Goal: Find contact information: Find contact information

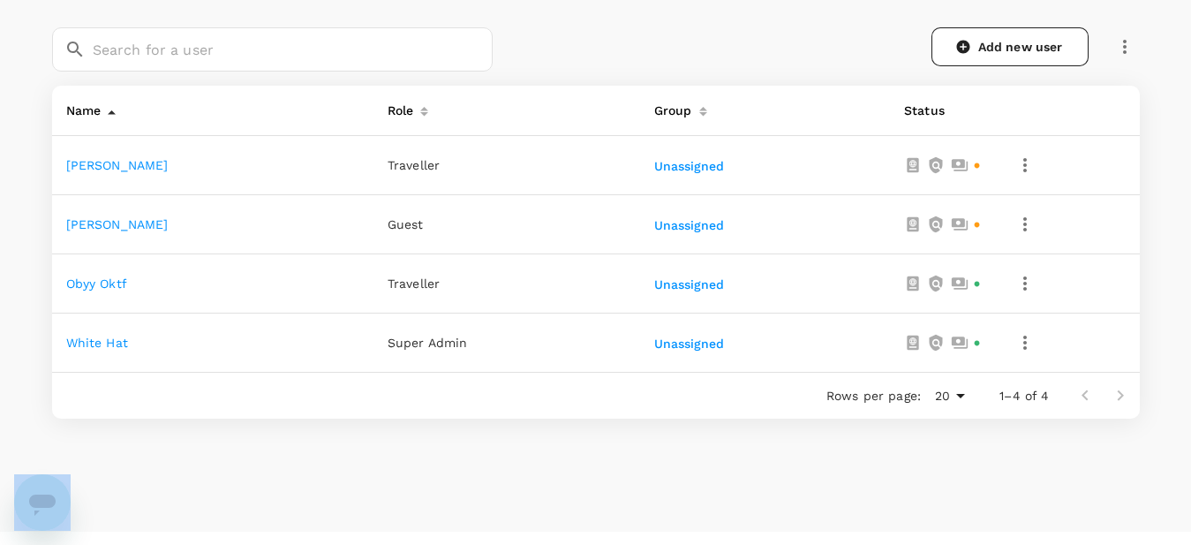
scroll to position [294, 0]
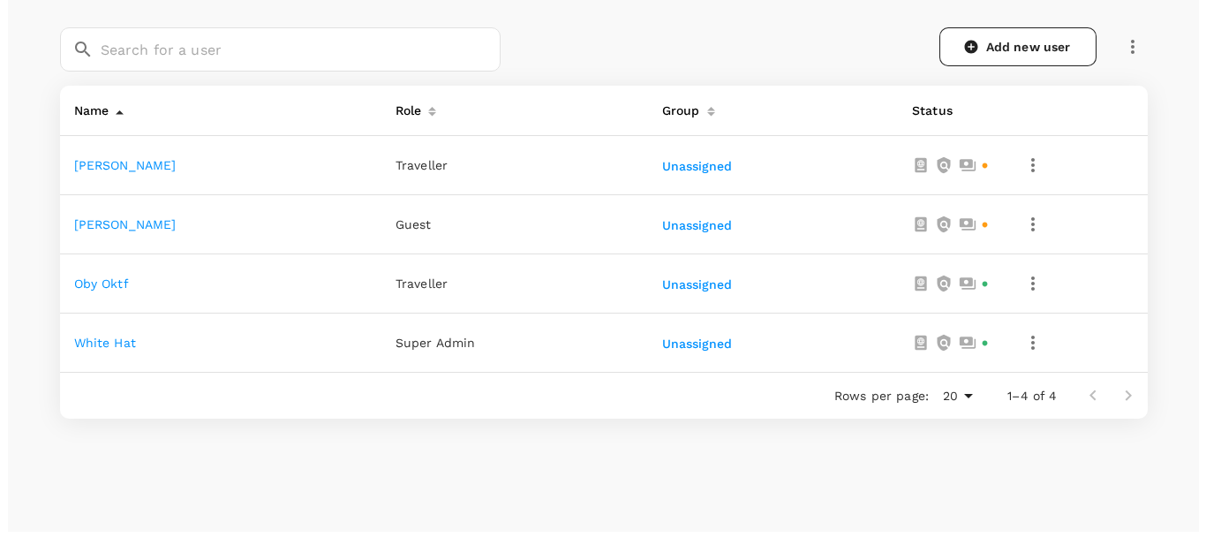
scroll to position [294, 0]
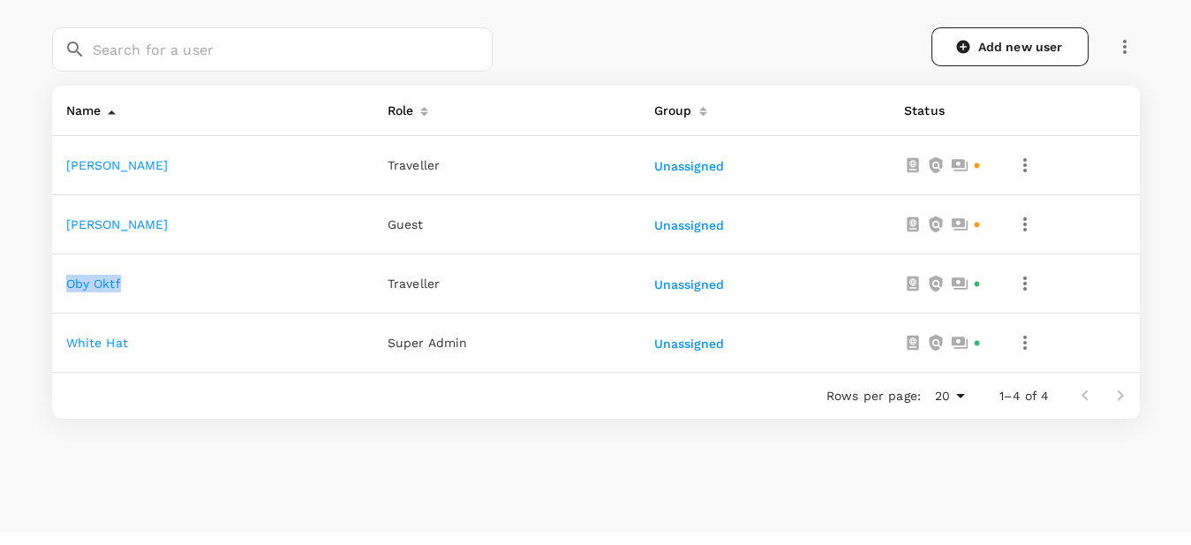
drag, startPoint x: 56, startPoint y: 291, endPoint x: 125, endPoint y: 286, distance: 69.1
click at [125, 286] on td "Oby Oktf" at bounding box center [212, 283] width 321 height 59
click at [1027, 289] on icon "button" at bounding box center [1024, 283] width 21 height 21
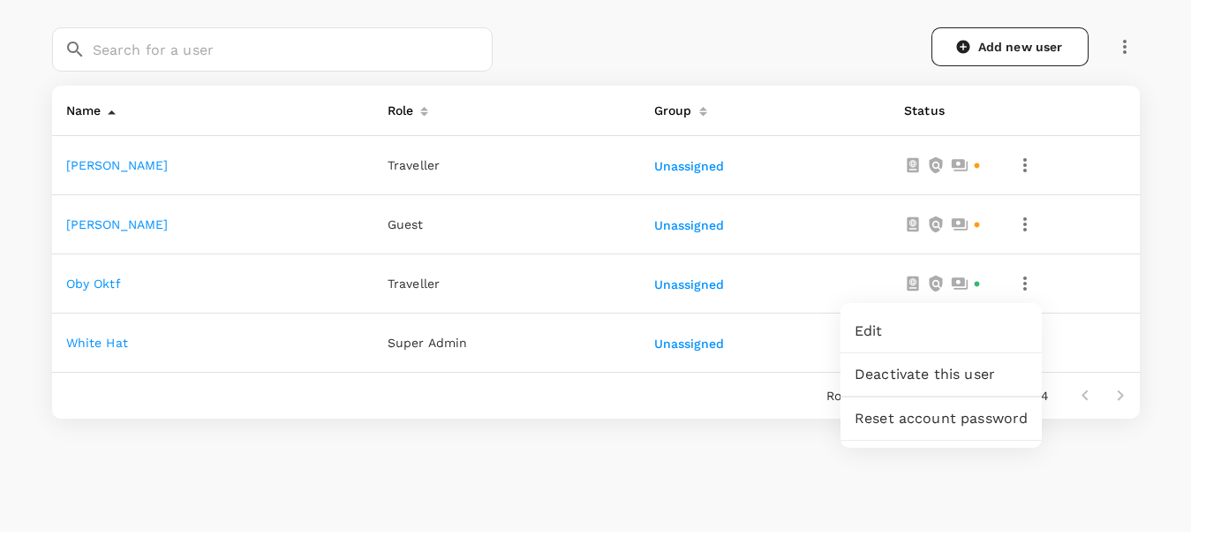
click at [922, 334] on span "Edit" at bounding box center [940, 330] width 173 height 21
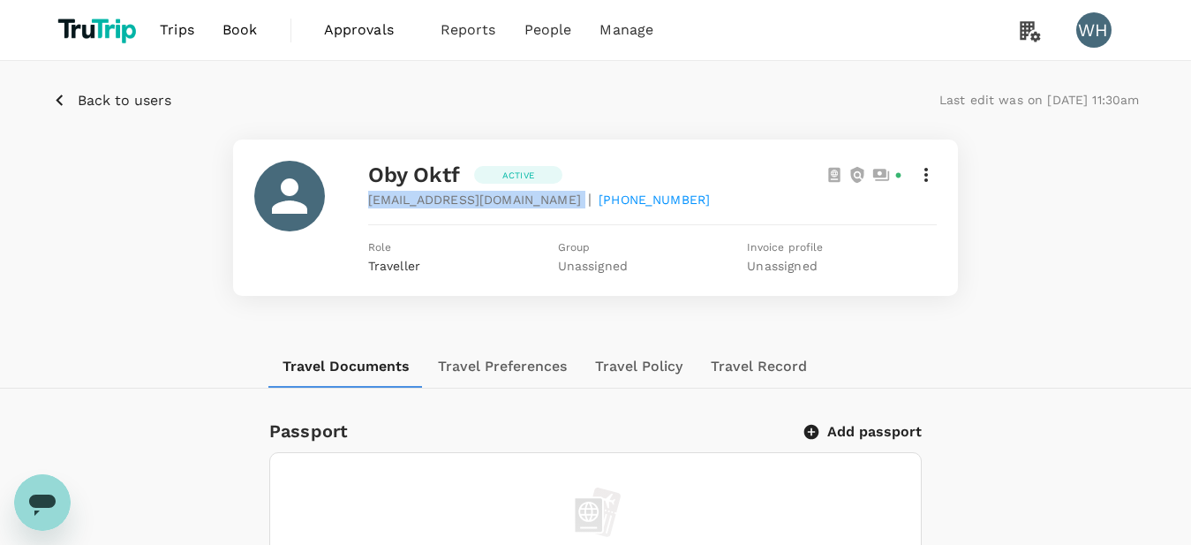
drag, startPoint x: 366, startPoint y: 203, endPoint x: 500, endPoint y: 200, distance: 134.2
click at [500, 200] on div "Oby Oktf Active obyoktf9@gmail.com | +62085158277643 Role Traveller Group Unass…" at bounding box center [595, 218] width 682 height 114
copy span "obyoktf9@gmail.com"
